Goal: Task Accomplishment & Management: Manage account settings

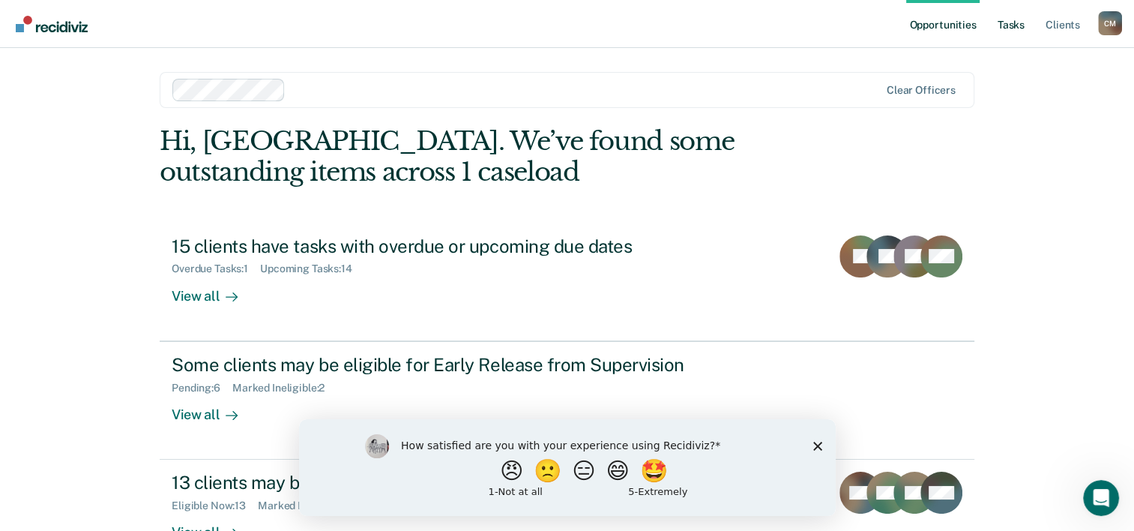
click at [1002, 29] on link "Tasks" at bounding box center [1011, 24] width 33 height 48
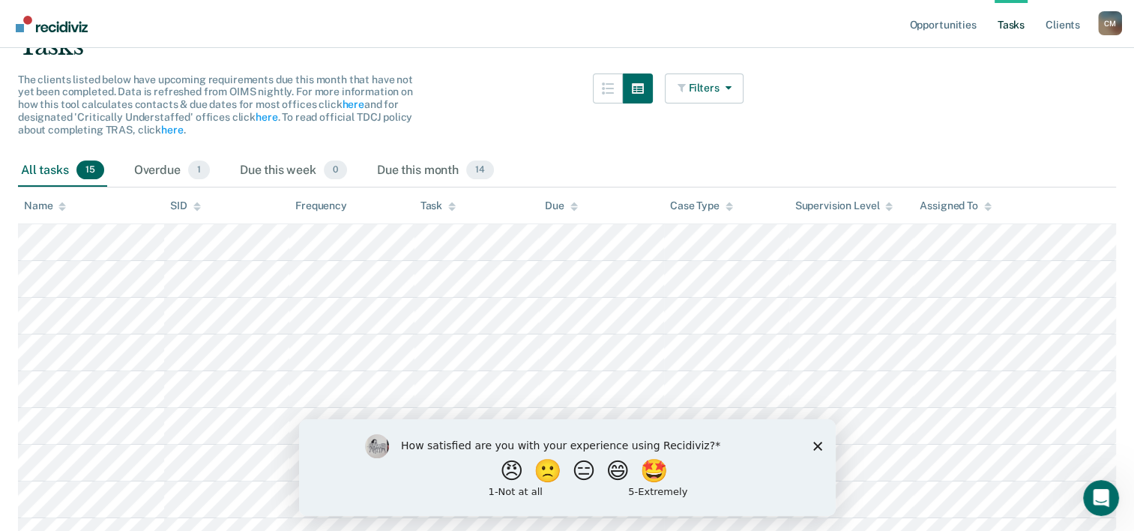
scroll to position [150, 0]
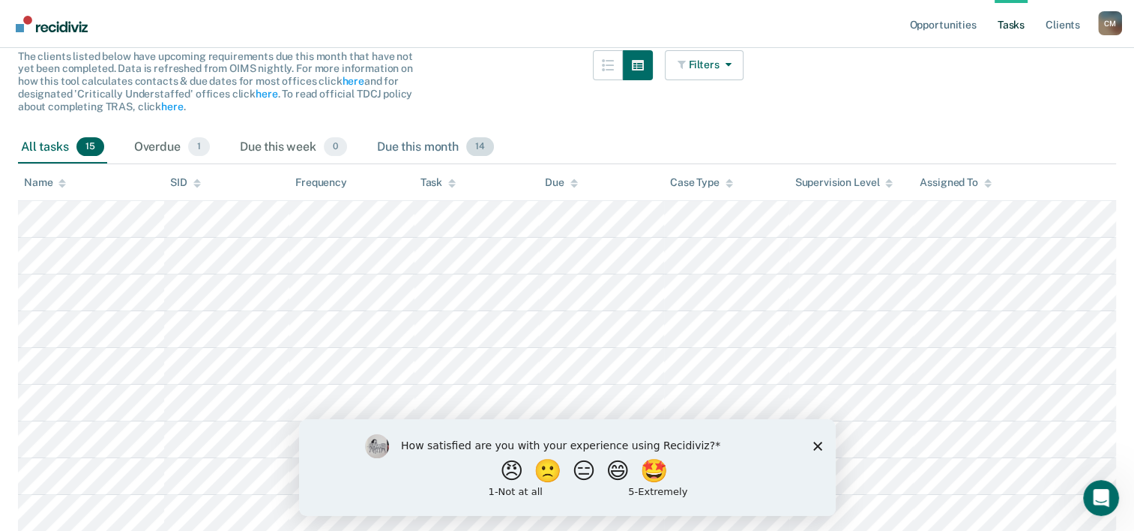
click at [439, 147] on div "Due this month 14" at bounding box center [435, 147] width 123 height 33
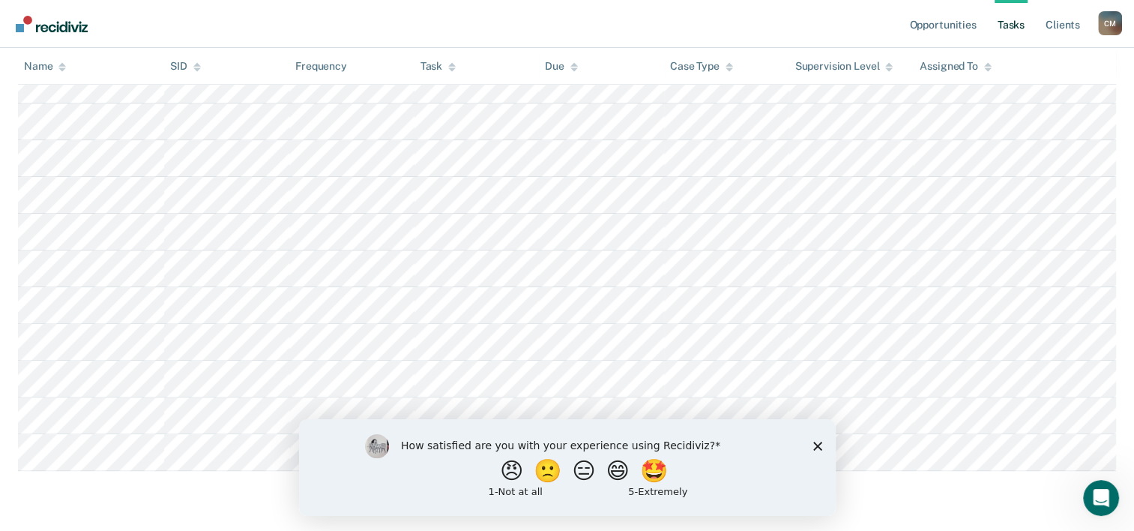
scroll to position [432, 0]
click at [828, 444] on div "How satisfied are you with your experience using Recidiviz? 😠 🙁 😑 😄 🤩 1 - Not a…" at bounding box center [566, 466] width 537 height 97
click at [823, 444] on div "How satisfied are you with your experience using Recidiviz? 😠 🙁 😑 😄 🤩 1 - Not a…" at bounding box center [566, 466] width 537 height 97
click at [822, 445] on div "How satisfied are you with your experience using Recidiviz? 😠 🙁 😑 😄 🤩 1 - Not a…" at bounding box center [566, 466] width 537 height 97
click at [817, 445] on polygon "Close survey" at bounding box center [817, 445] width 9 height 9
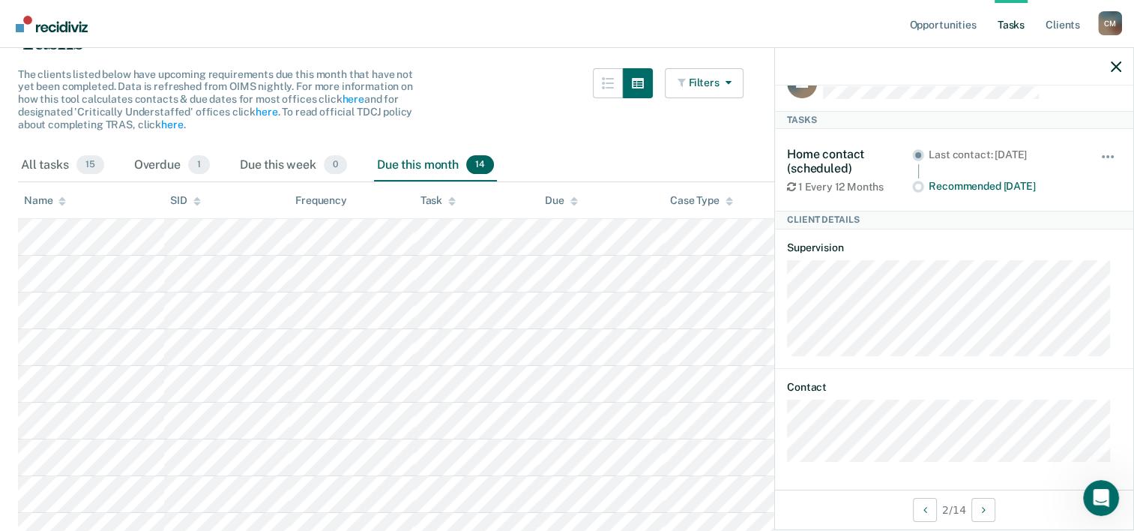
scroll to position [132, 0]
click at [1103, 147] on div "Hide from tasks list for... 7 days 30 days 90 days" at bounding box center [1108, 170] width 25 height 46
click at [1111, 155] on span "button" at bounding box center [1112, 156] width 3 height 3
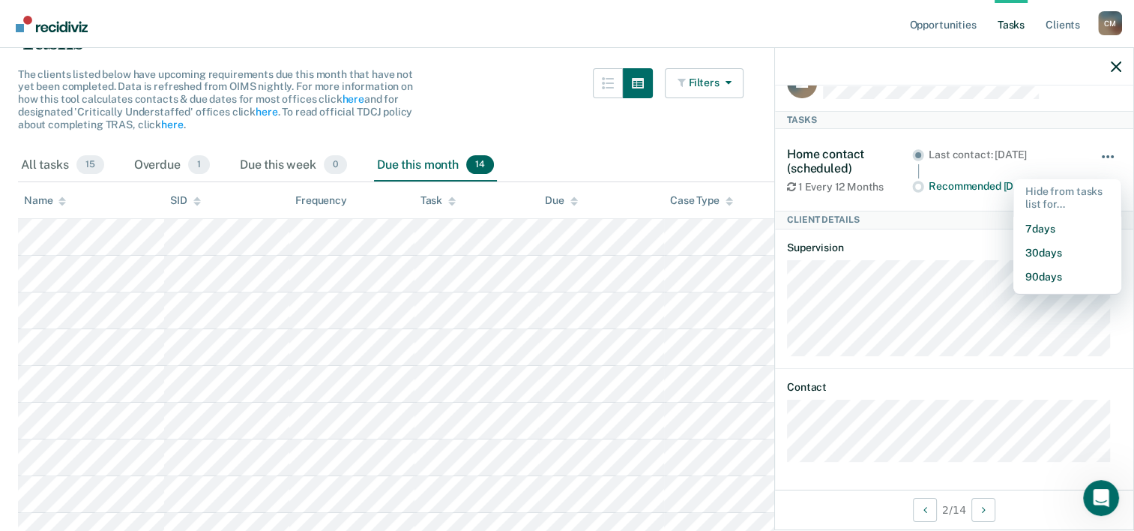
click at [1111, 155] on span "button" at bounding box center [1112, 156] width 3 height 3
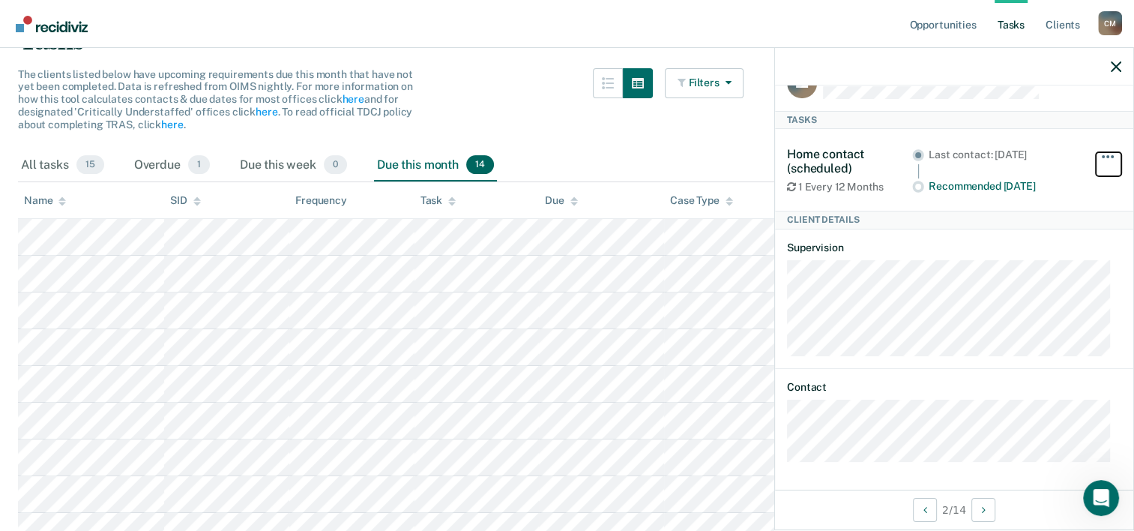
click at [1097, 159] on button "button" at bounding box center [1108, 164] width 25 height 24
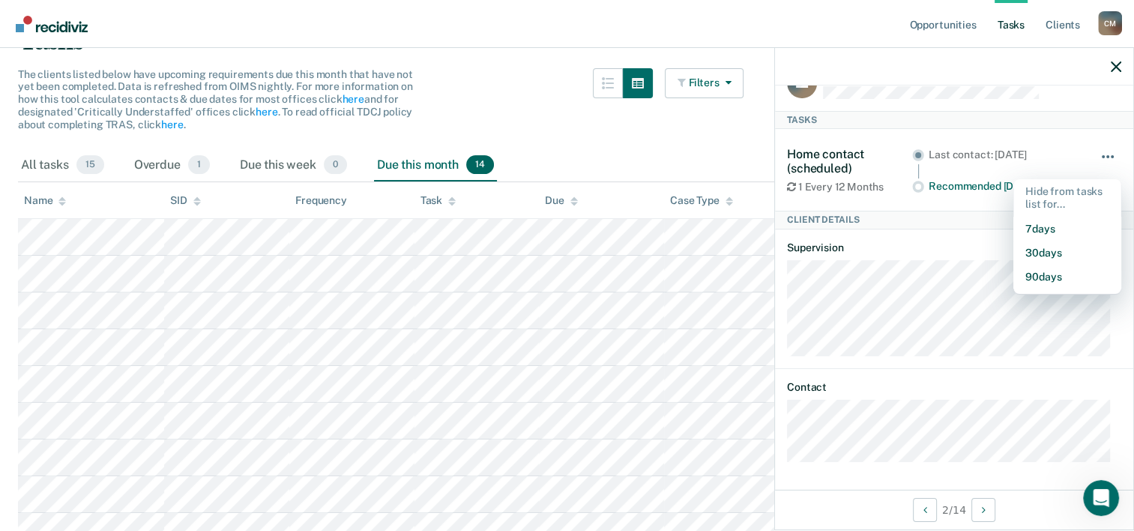
click at [1097, 157] on button "button" at bounding box center [1108, 164] width 25 height 24
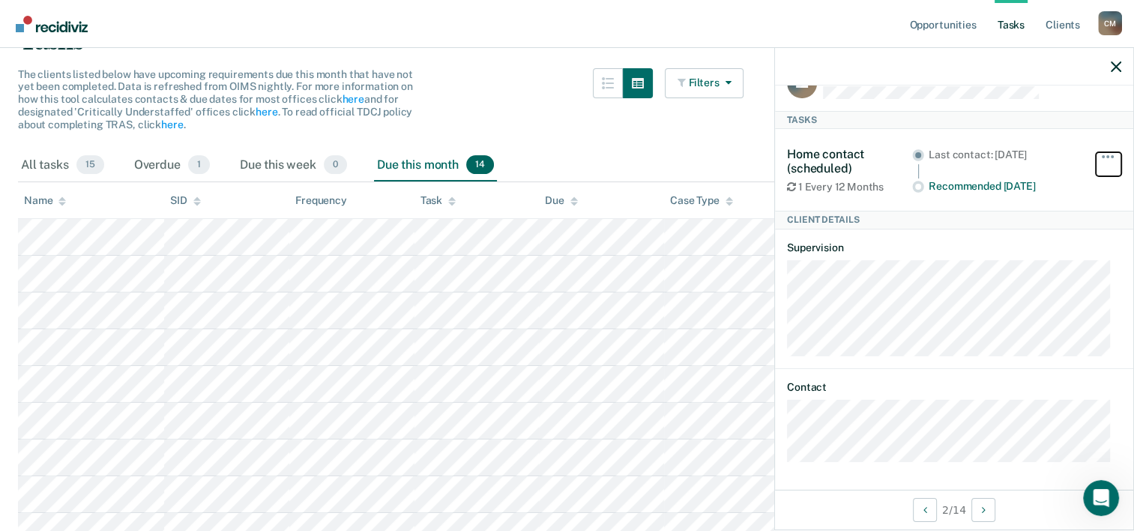
scroll to position [0, 0]
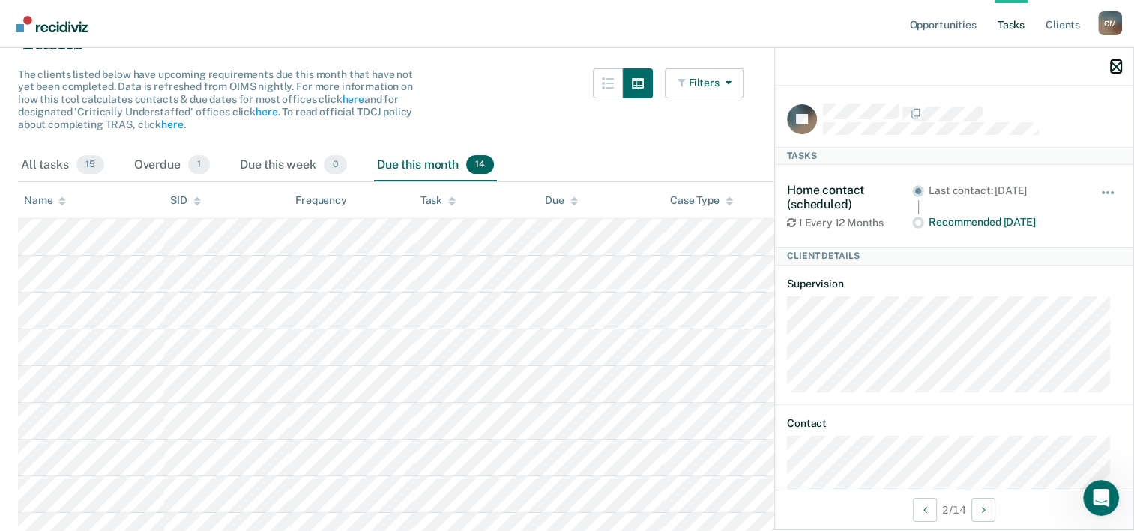
click at [1116, 66] on icon "button" at bounding box center [1116, 66] width 10 height 10
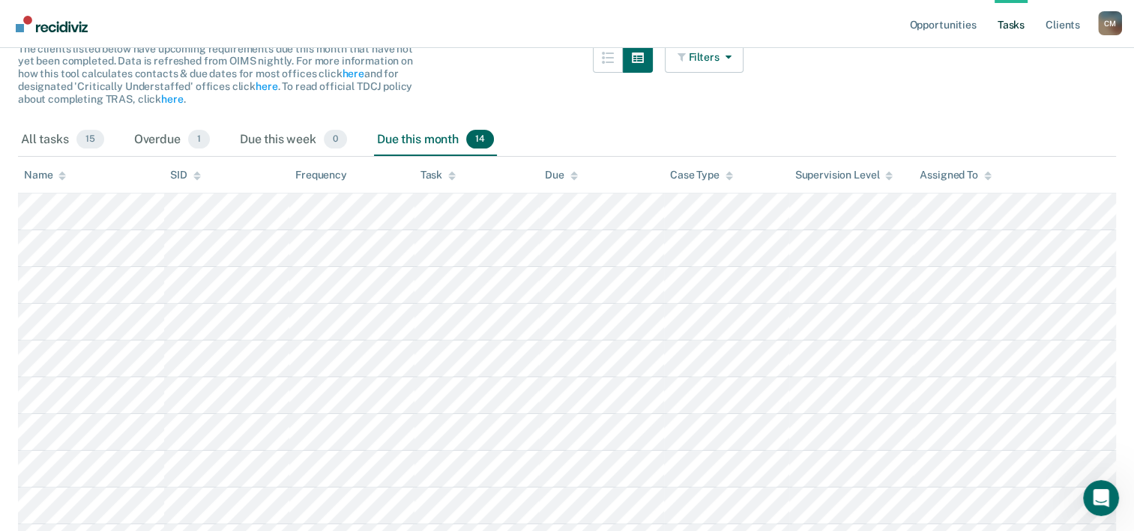
scroll to position [132, 0]
